Goal: Task Accomplishment & Management: Manage account settings

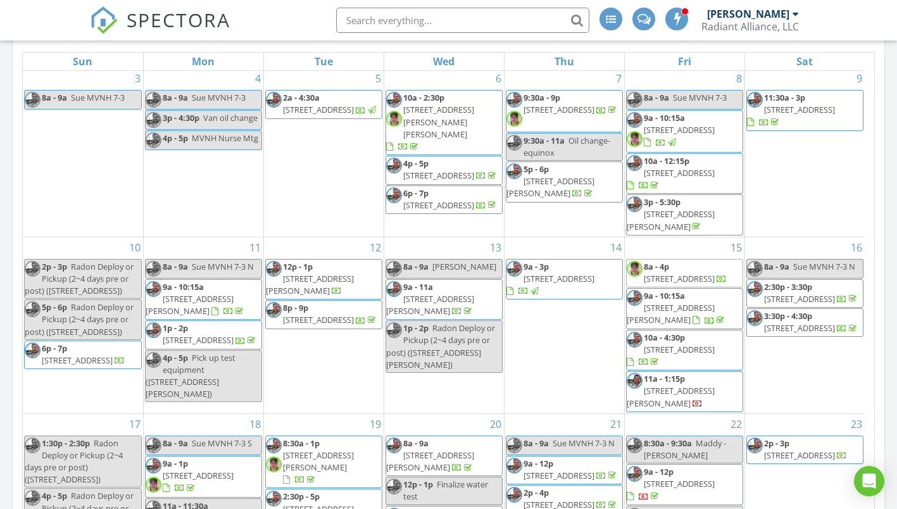
scroll to position [886, 0]
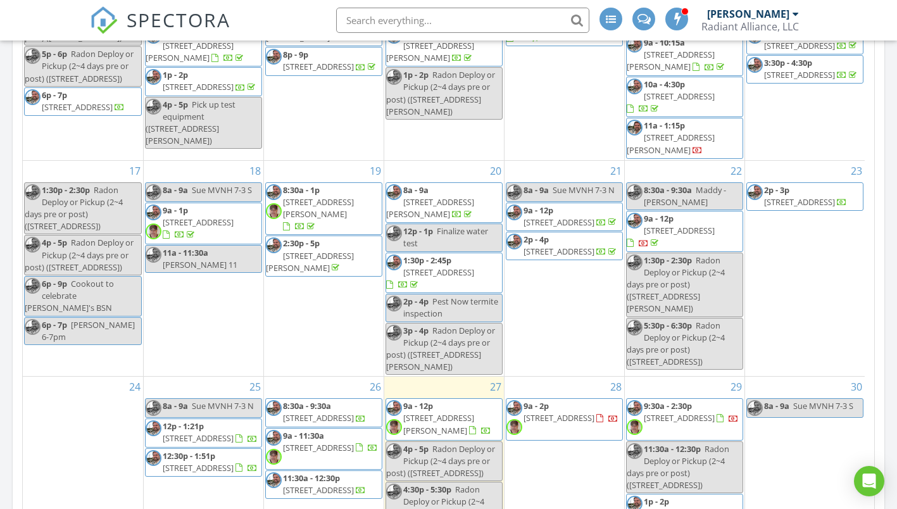
click at [320, 430] on span "9a - 11:30a" at bounding box center [303, 435] width 41 height 11
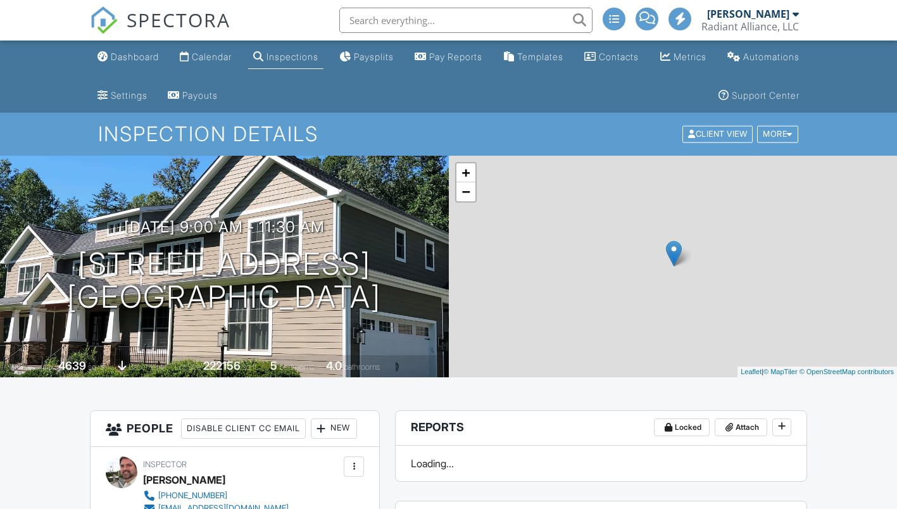
scroll to position [253, 0]
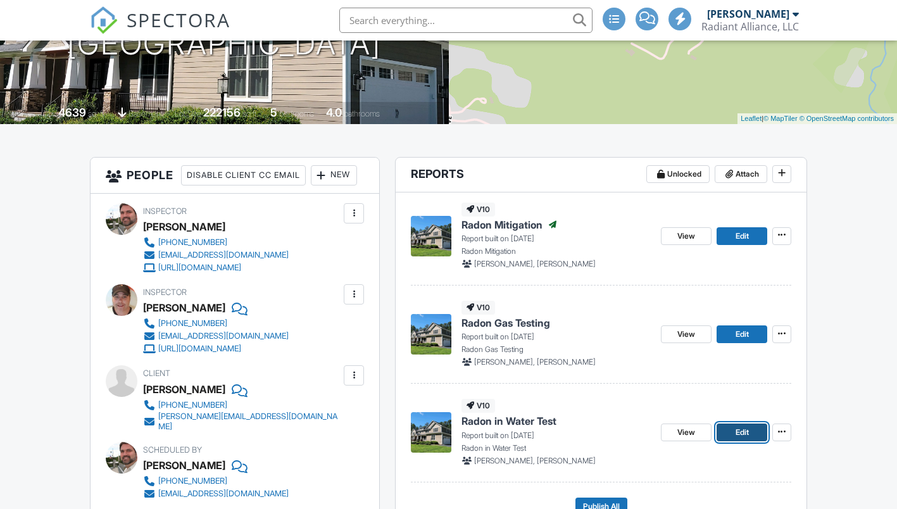
click at [735, 427] on span "Edit" at bounding box center [741, 432] width 13 height 13
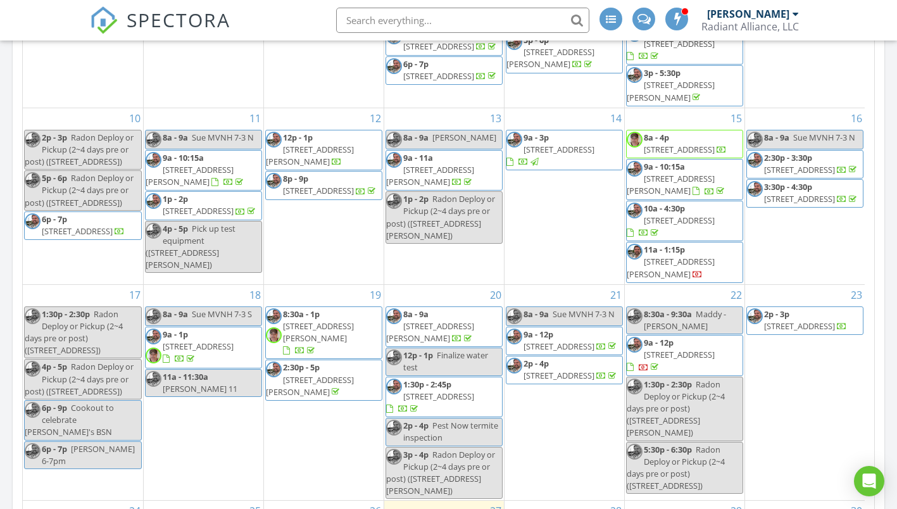
scroll to position [951, 0]
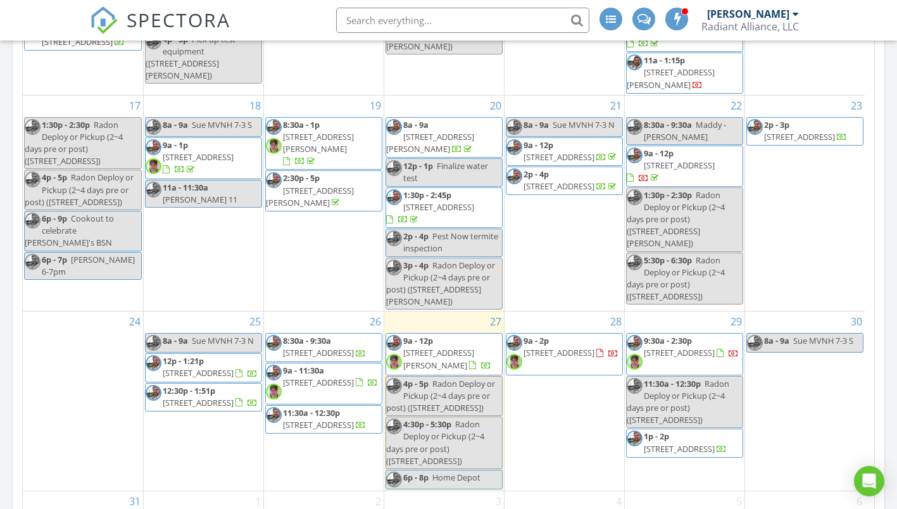
click at [328, 377] on span "3288 Hardware River Rd, Charlottesville 22903" at bounding box center [318, 382] width 71 height 11
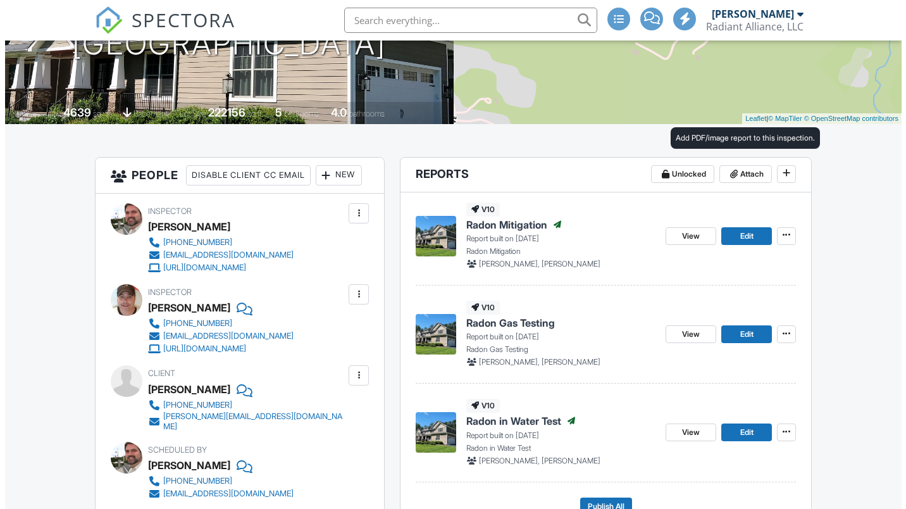
scroll to position [253, 0]
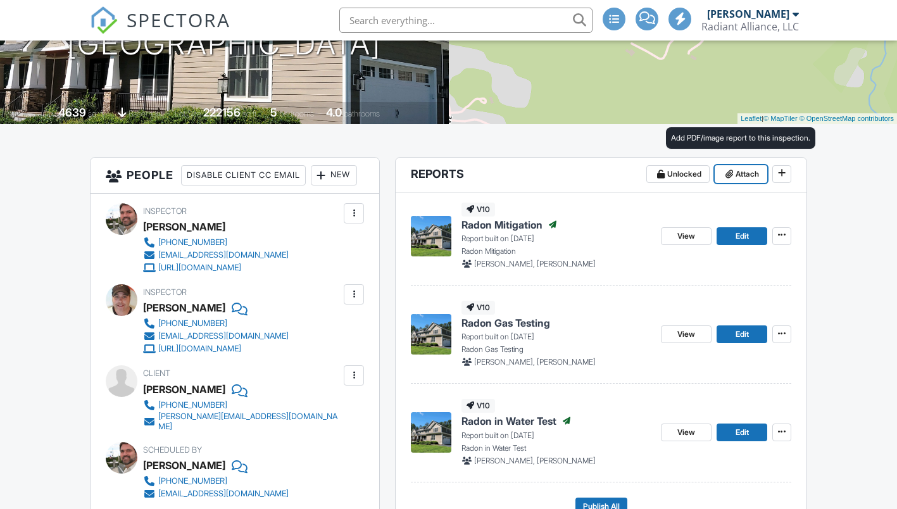
click at [739, 172] on span "Attach" at bounding box center [746, 174] width 23 height 13
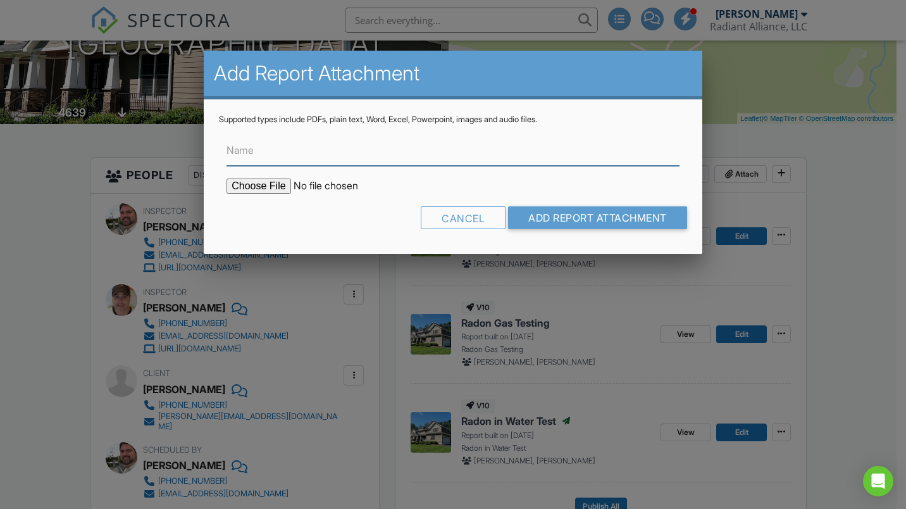
click at [412, 160] on input "Name" at bounding box center [453, 150] width 453 height 31
type input "Radon in water - Letter"
click at [247, 182] on input "file" at bounding box center [334, 185] width 215 height 15
type input "C:\fakepath\082625-1_Letter.pdf"
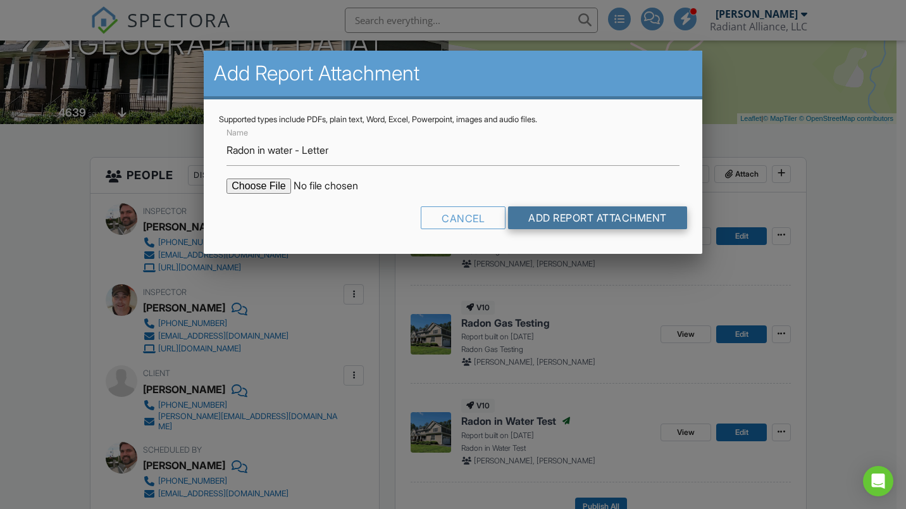
click at [610, 225] on input "Add Report Attachment" at bounding box center [597, 217] width 179 height 23
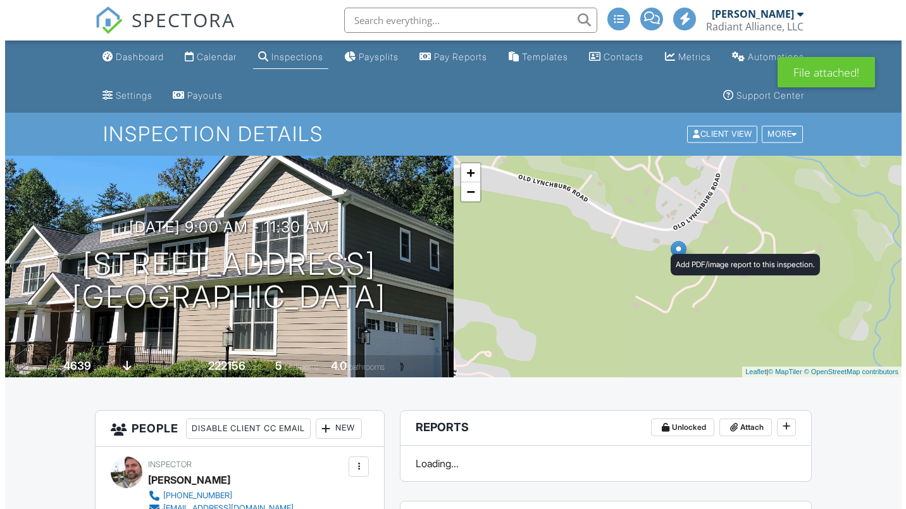
scroll to position [127, 0]
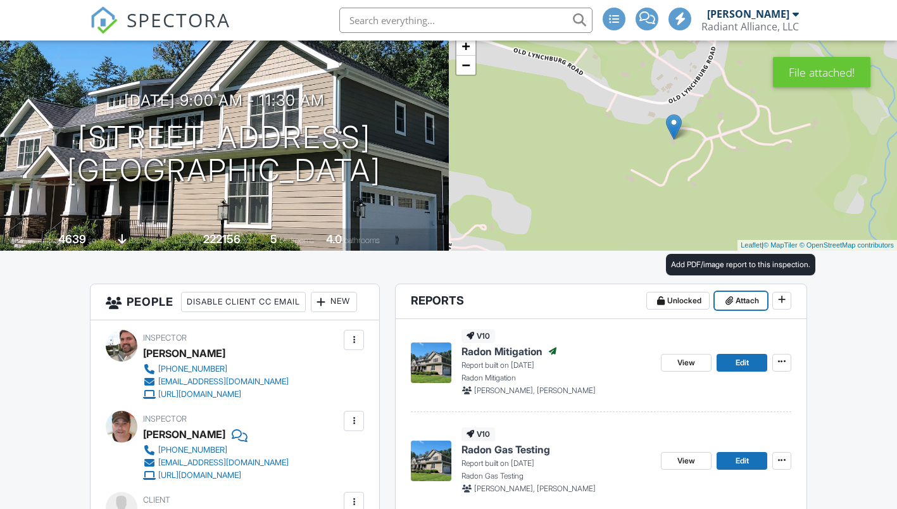
click at [733, 297] on span at bounding box center [729, 300] width 13 height 13
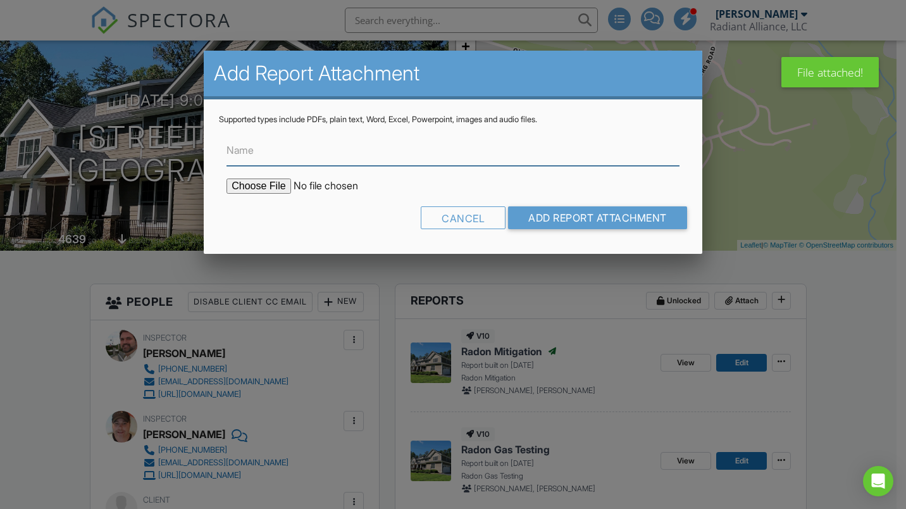
click at [373, 163] on input "Name" at bounding box center [453, 150] width 453 height 31
type input "Radon in water - Lab work"
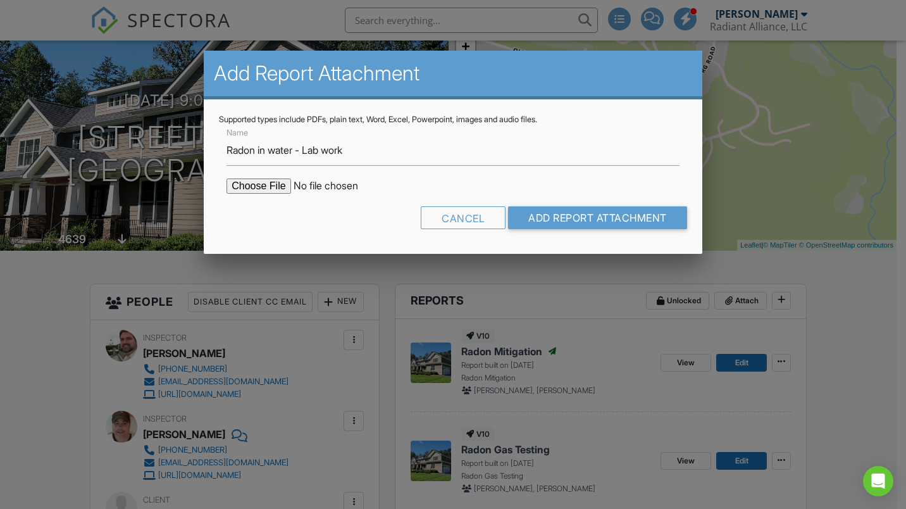
click at [240, 185] on input "file" at bounding box center [334, 185] width 215 height 15
type input "C:\fakepath\082625-1_Lab.pdf"
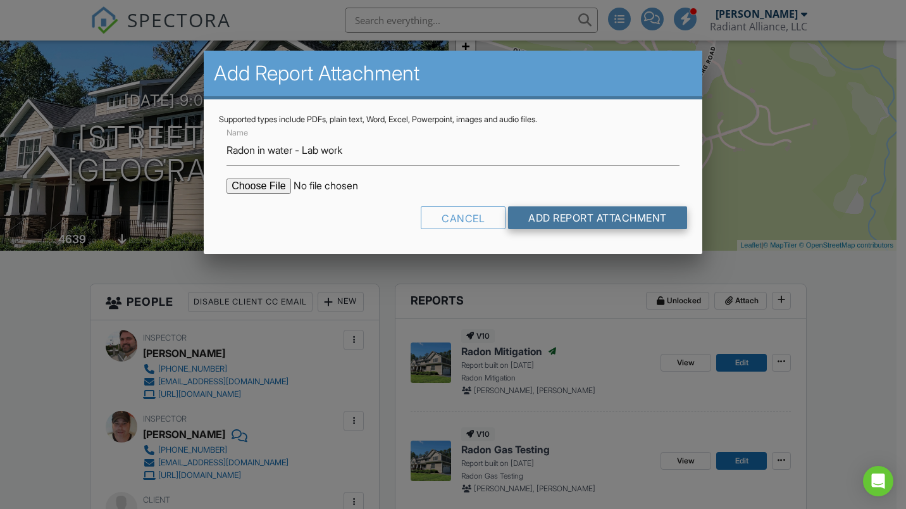
click at [548, 213] on input "Add Report Attachment" at bounding box center [597, 217] width 179 height 23
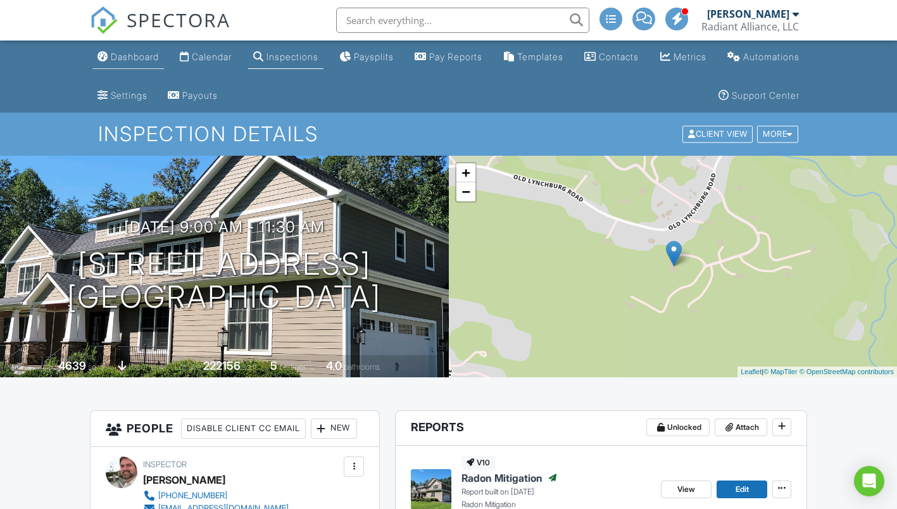
click at [152, 56] on div "Dashboard" at bounding box center [135, 56] width 48 height 11
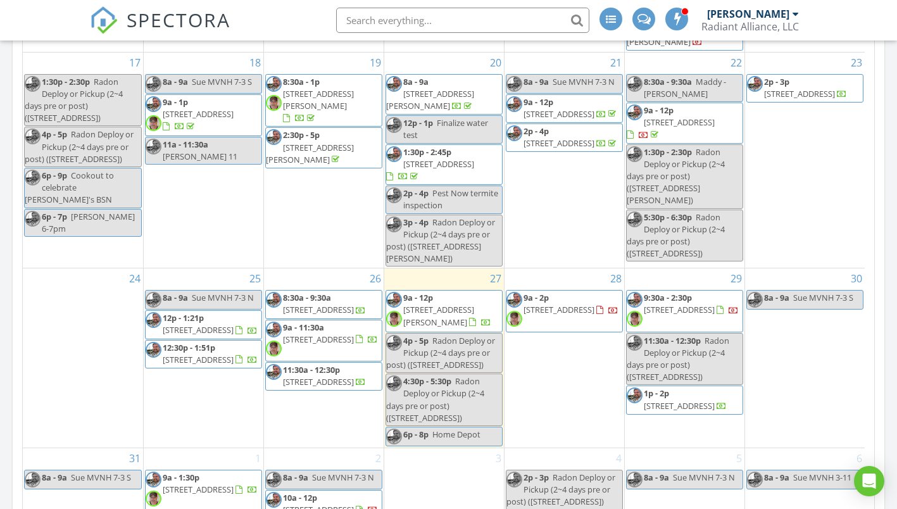
scroll to position [1032, 0]
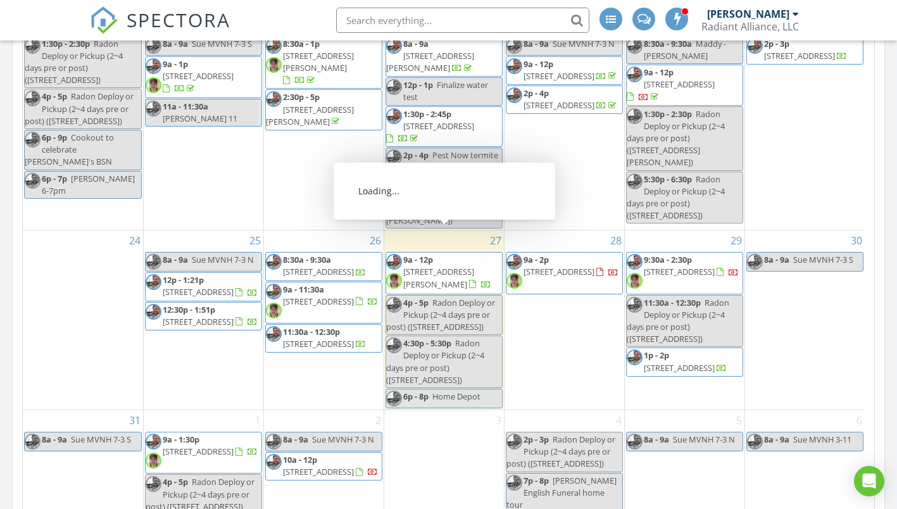
click at [437, 266] on span "598 Rock Spring Rd, Bumpass 23024" at bounding box center [438, 277] width 71 height 23
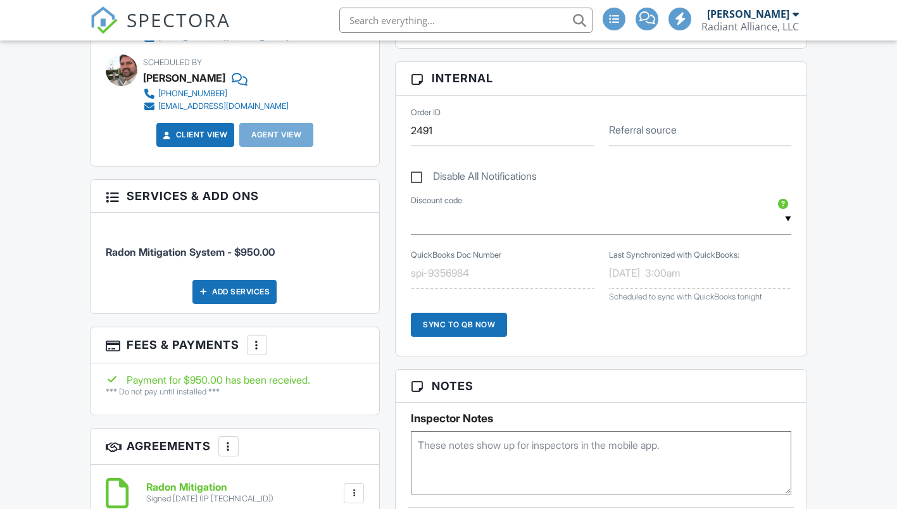
scroll to position [733, 0]
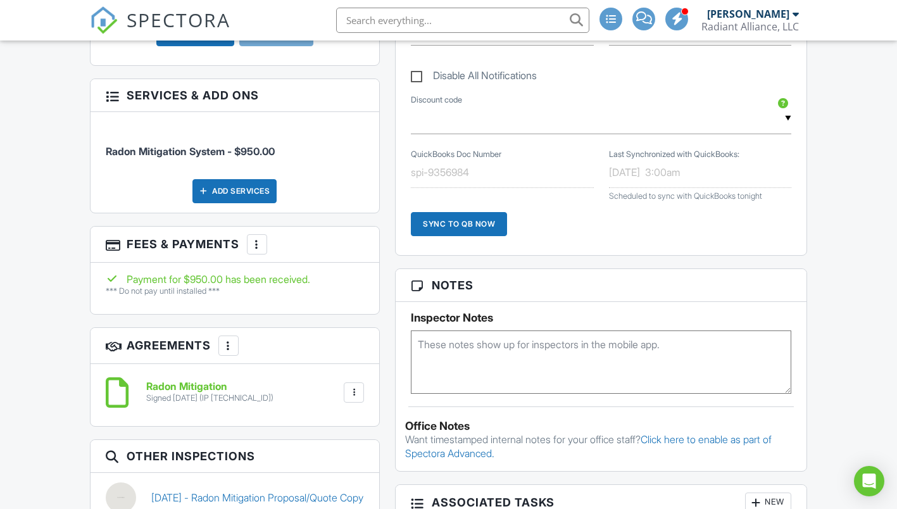
click at [462, 226] on div "Sync to QB Now" at bounding box center [459, 224] width 96 height 24
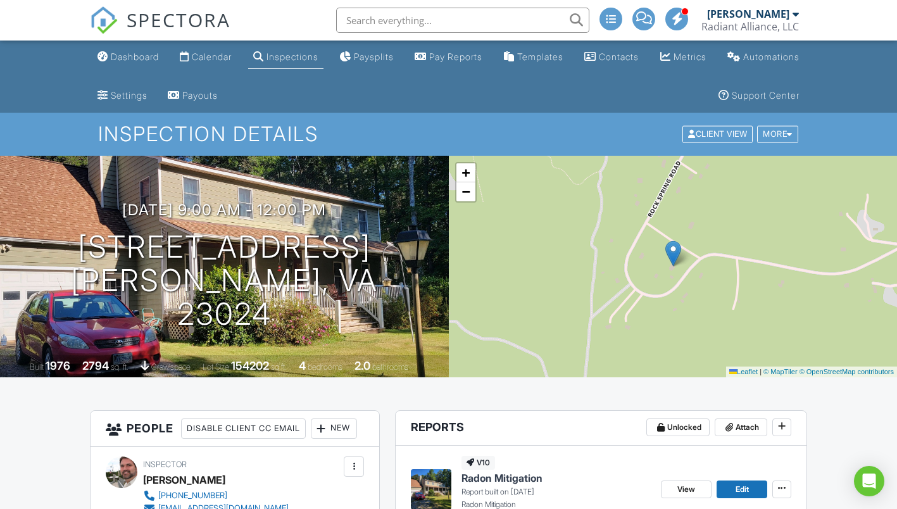
click at [775, 22] on div "Radiant Alliance, LLC" at bounding box center [749, 26] width 97 height 13
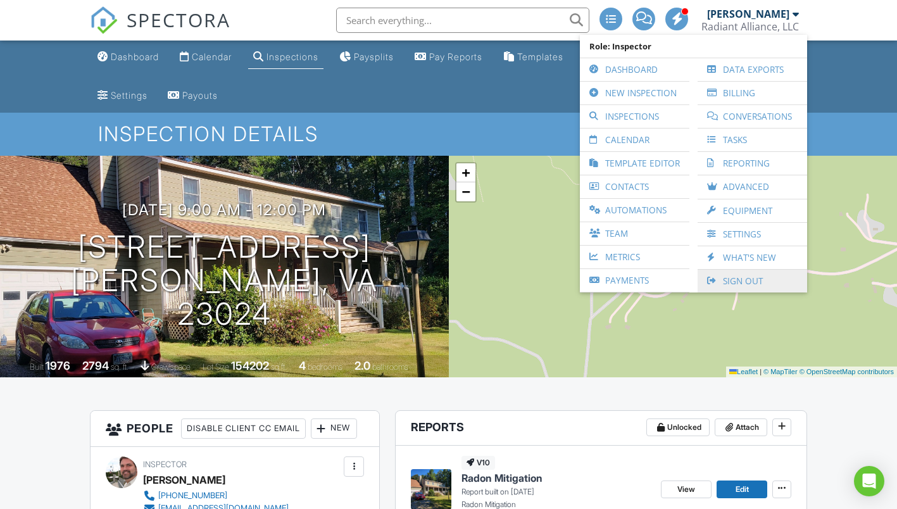
click at [745, 277] on link "Sign Out" at bounding box center [752, 281] width 97 height 23
